Goal: Find specific page/section: Find specific page/section

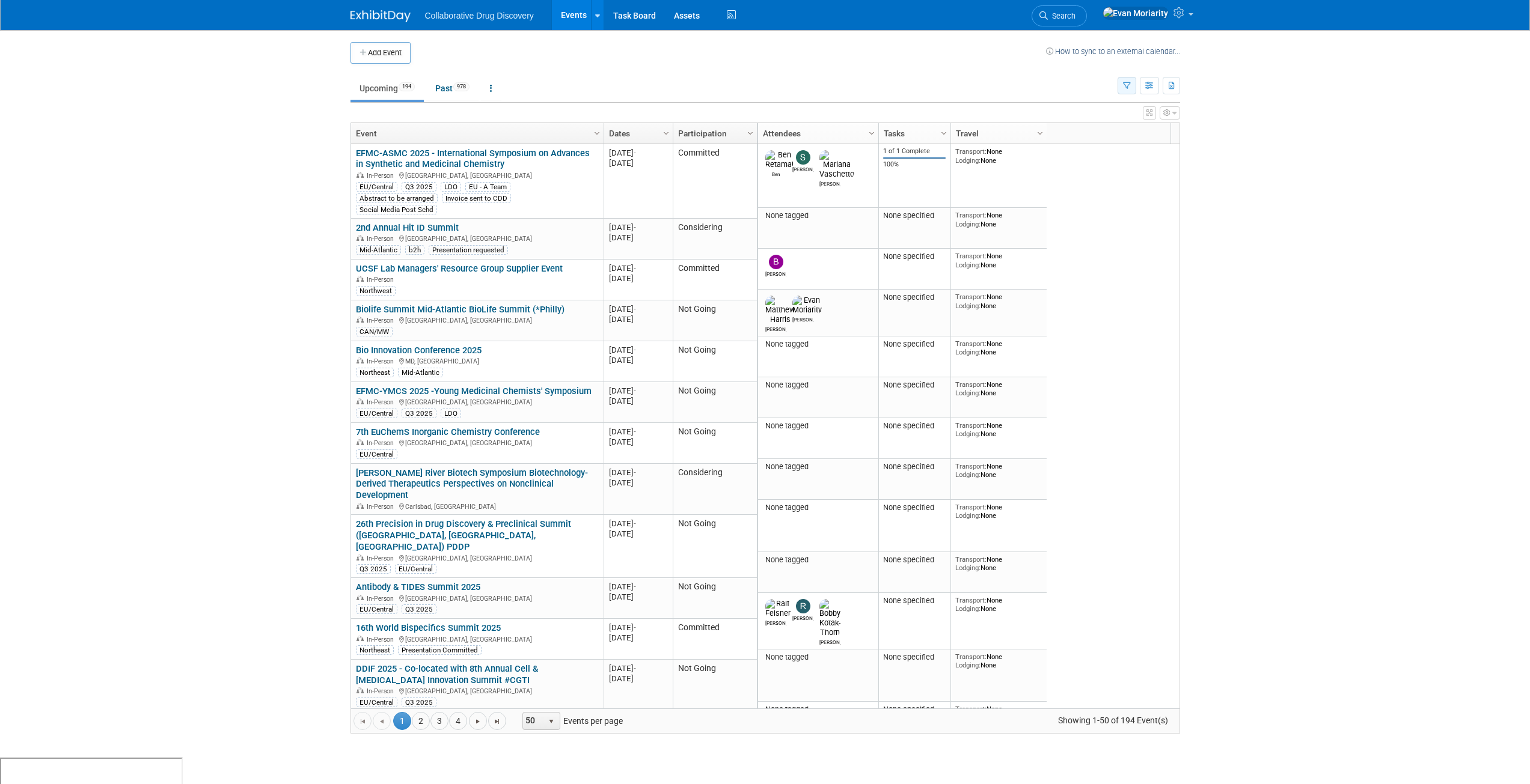
click at [1128, 87] on icon "button" at bounding box center [1127, 86] width 8 height 8
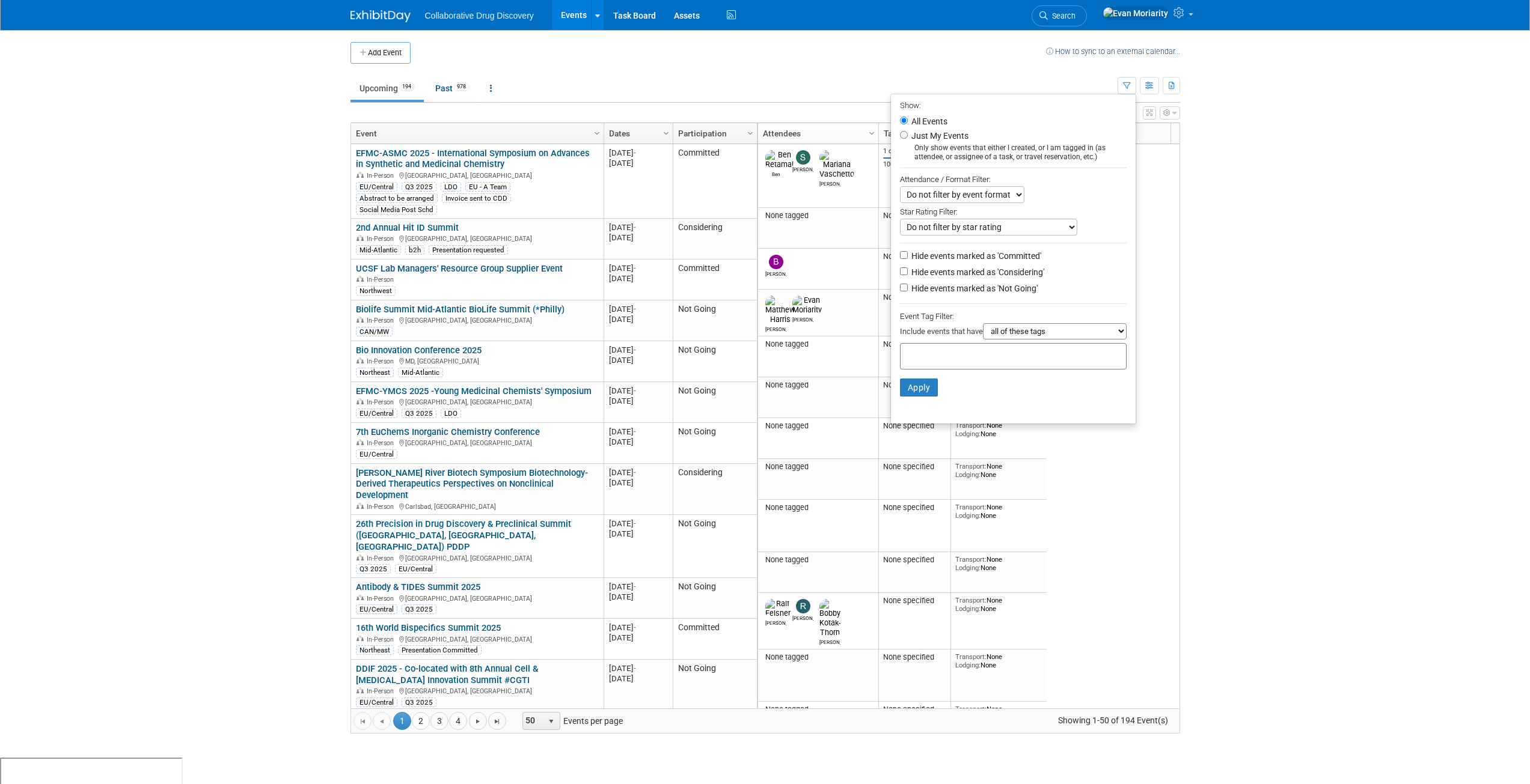
click at [1014, 361] on div at bounding box center [1013, 356] width 226 height 27
type input "Ca"
click at [932, 397] on div "CAN/MW" at bounding box center [978, 401] width 168 height 17
type input "CAN/MW"
click at [923, 416] on button "Apply" at bounding box center [919, 407] width 39 height 18
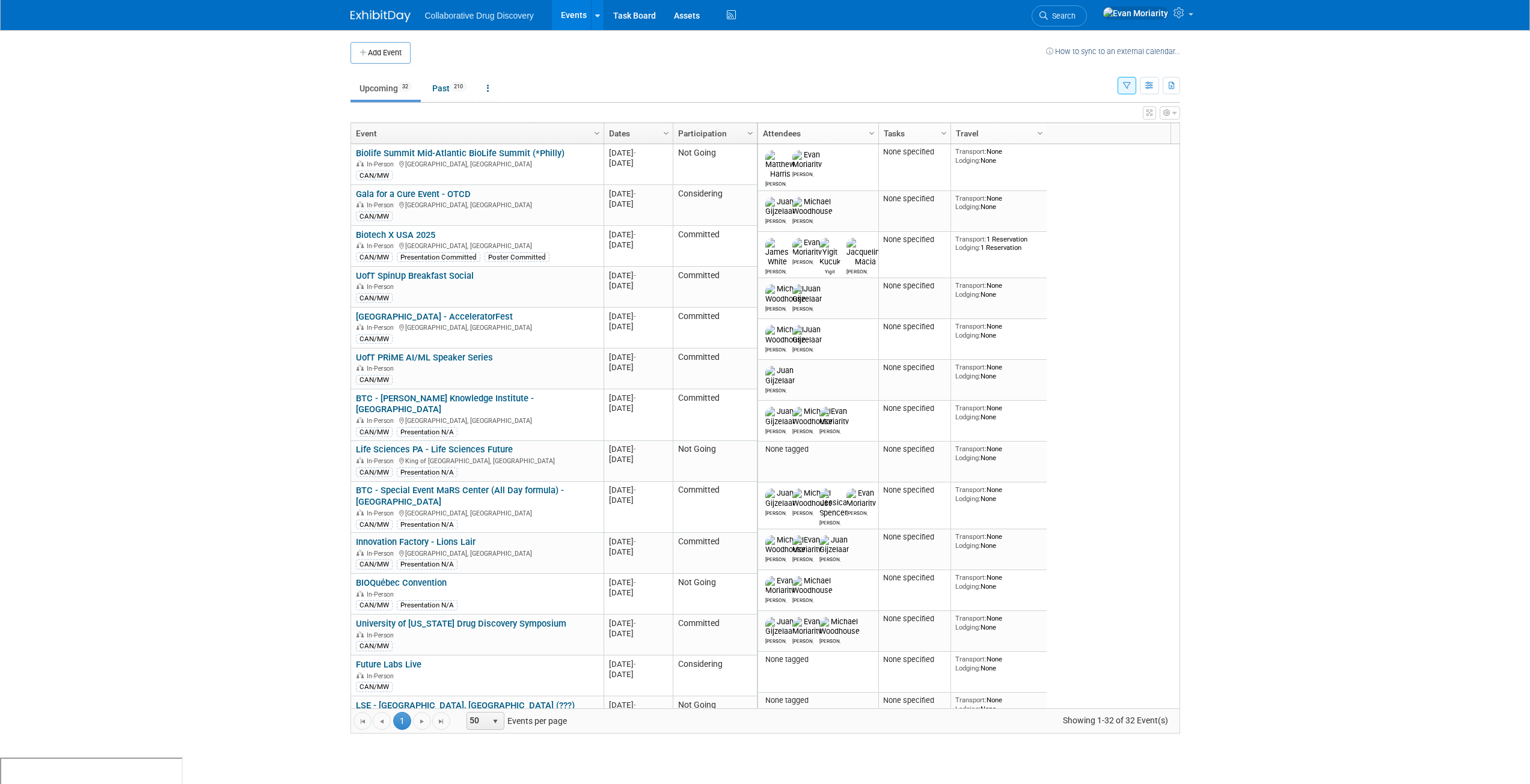
click at [317, 451] on body "Collaborative Drug Discovery Events Add Event Bulk Upload Events Shareable Even…" at bounding box center [765, 392] width 1530 height 784
